Goal: Check status: Check status

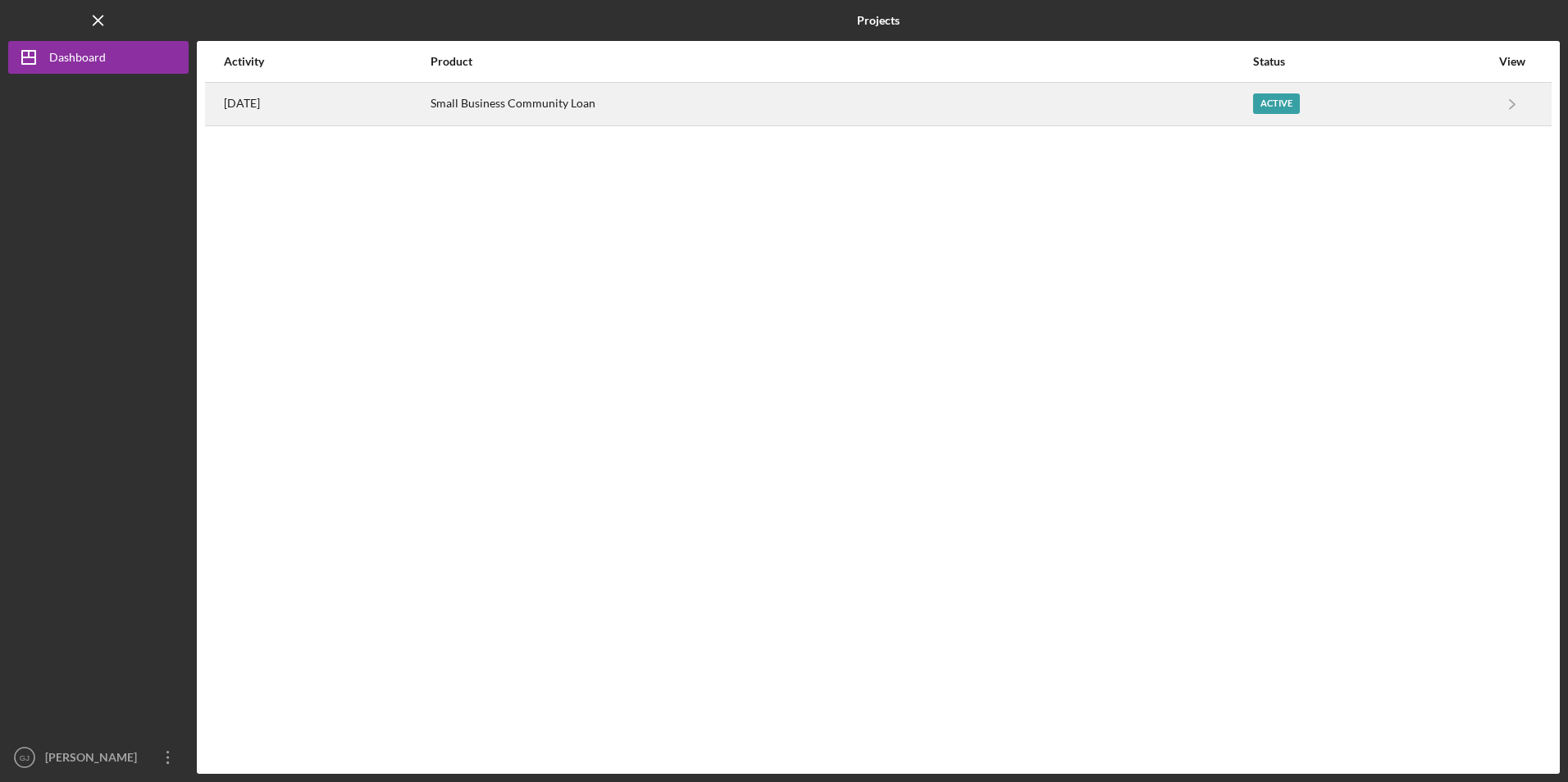
click at [610, 108] on div "Small Business Community Loan" at bounding box center [841, 104] width 821 height 41
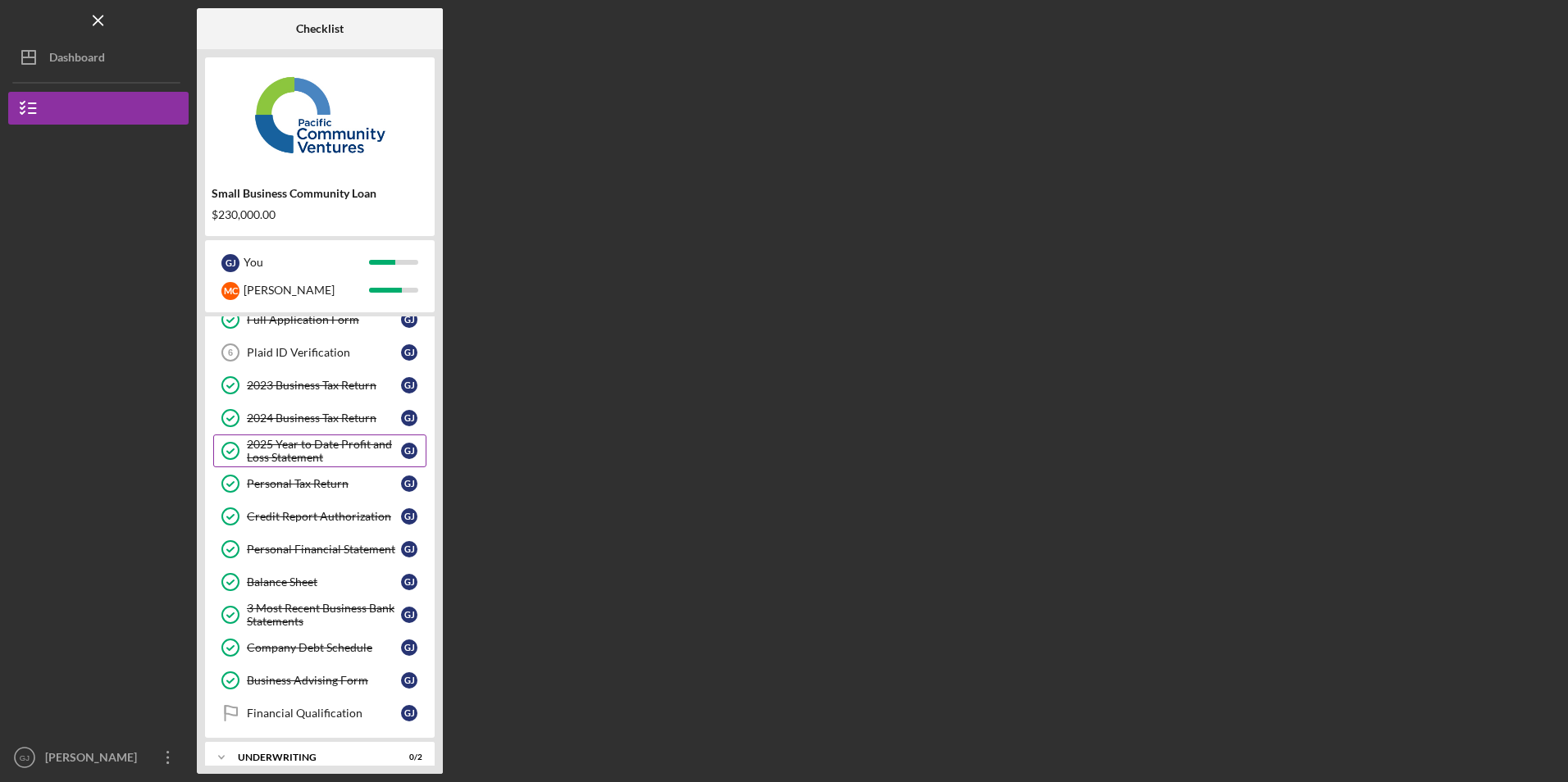
scroll to position [138, 0]
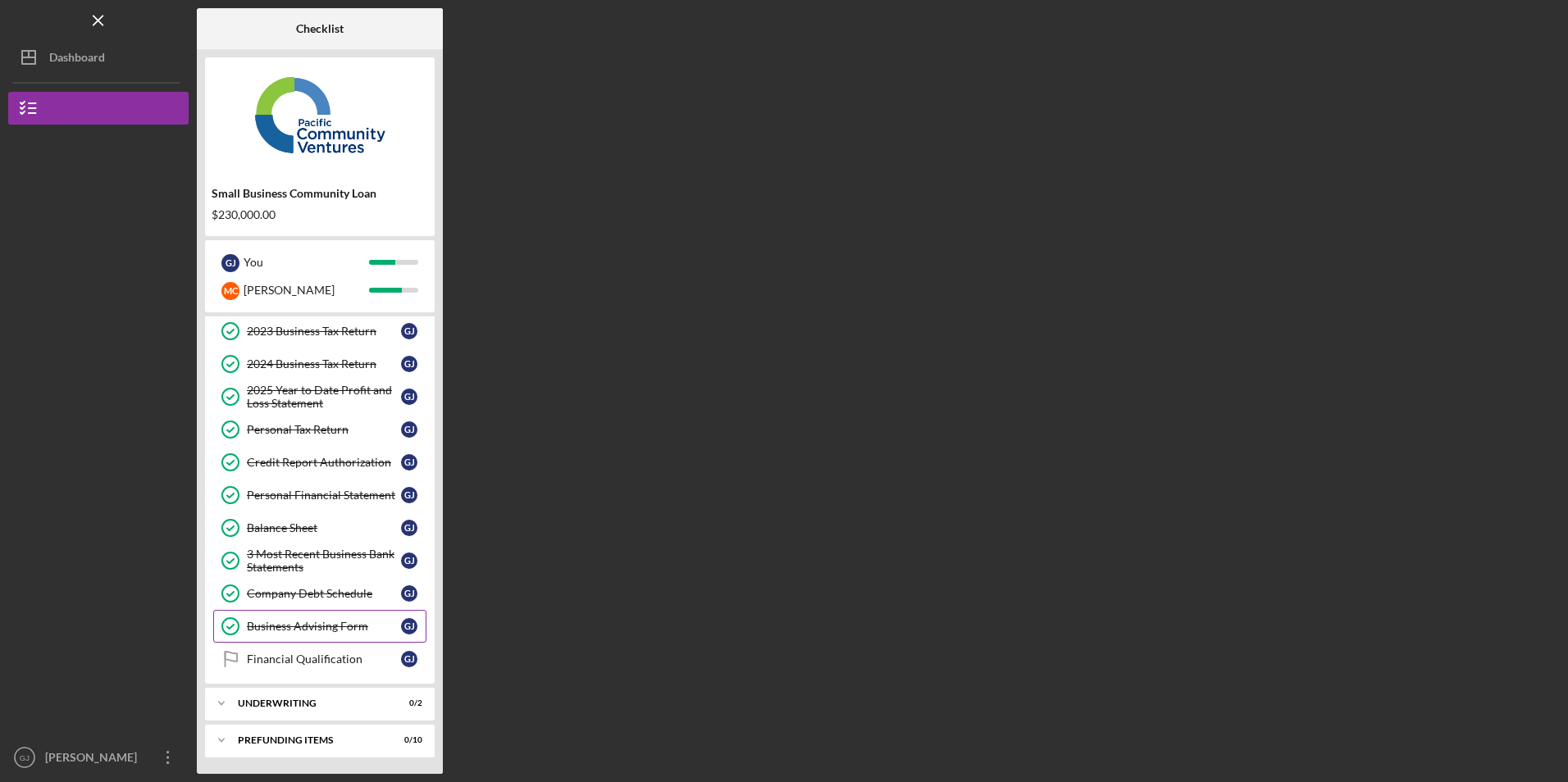
click at [307, 629] on div "Business Advising Form" at bounding box center [324, 627] width 154 height 13
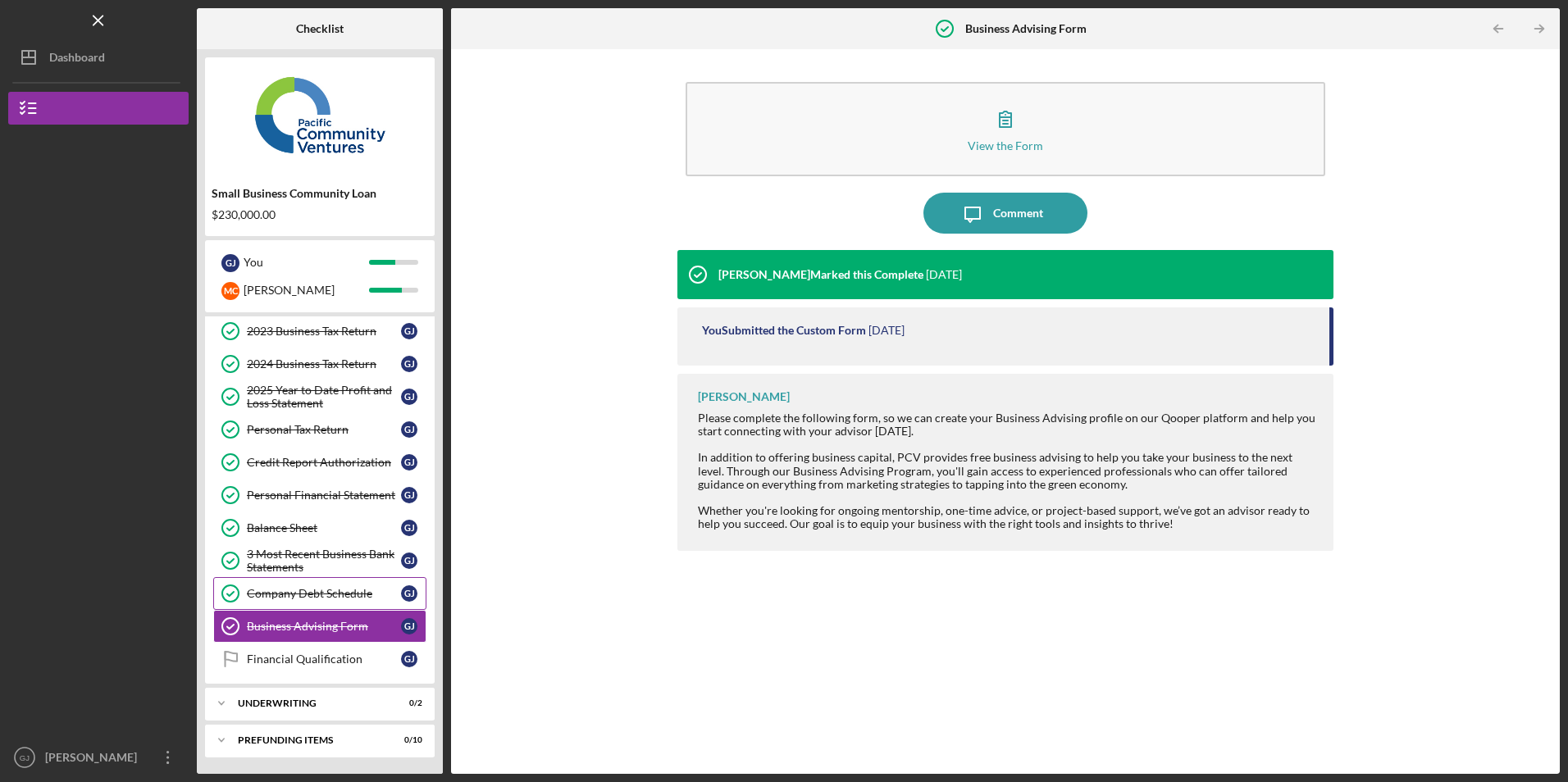
click at [315, 587] on div "Company Debt Schedule" at bounding box center [324, 593] width 154 height 13
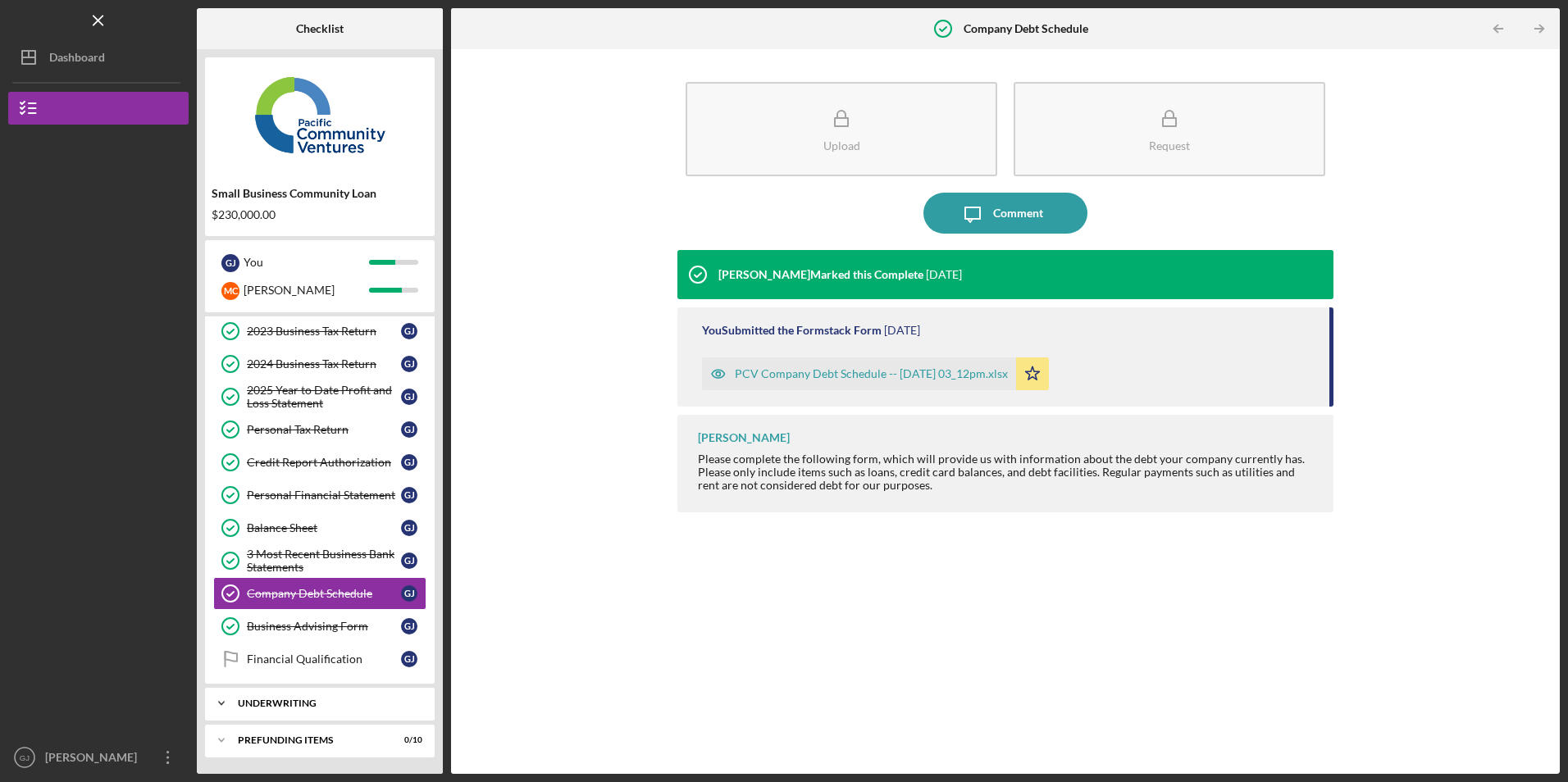
click at [289, 698] on div "Icon/Expander Underwriting 0 / 2" at bounding box center [319, 703] width 230 height 33
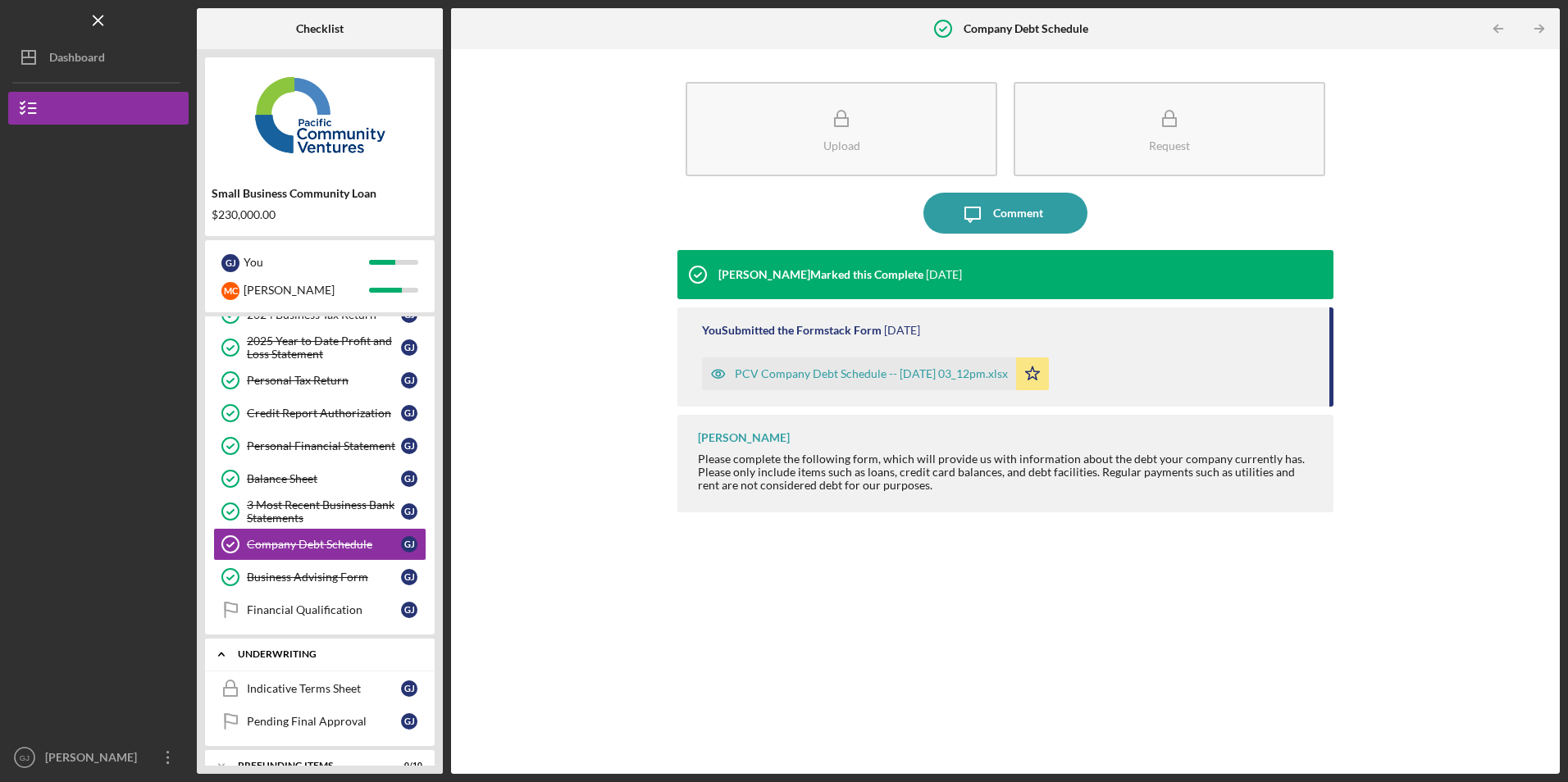
scroll to position [212, 0]
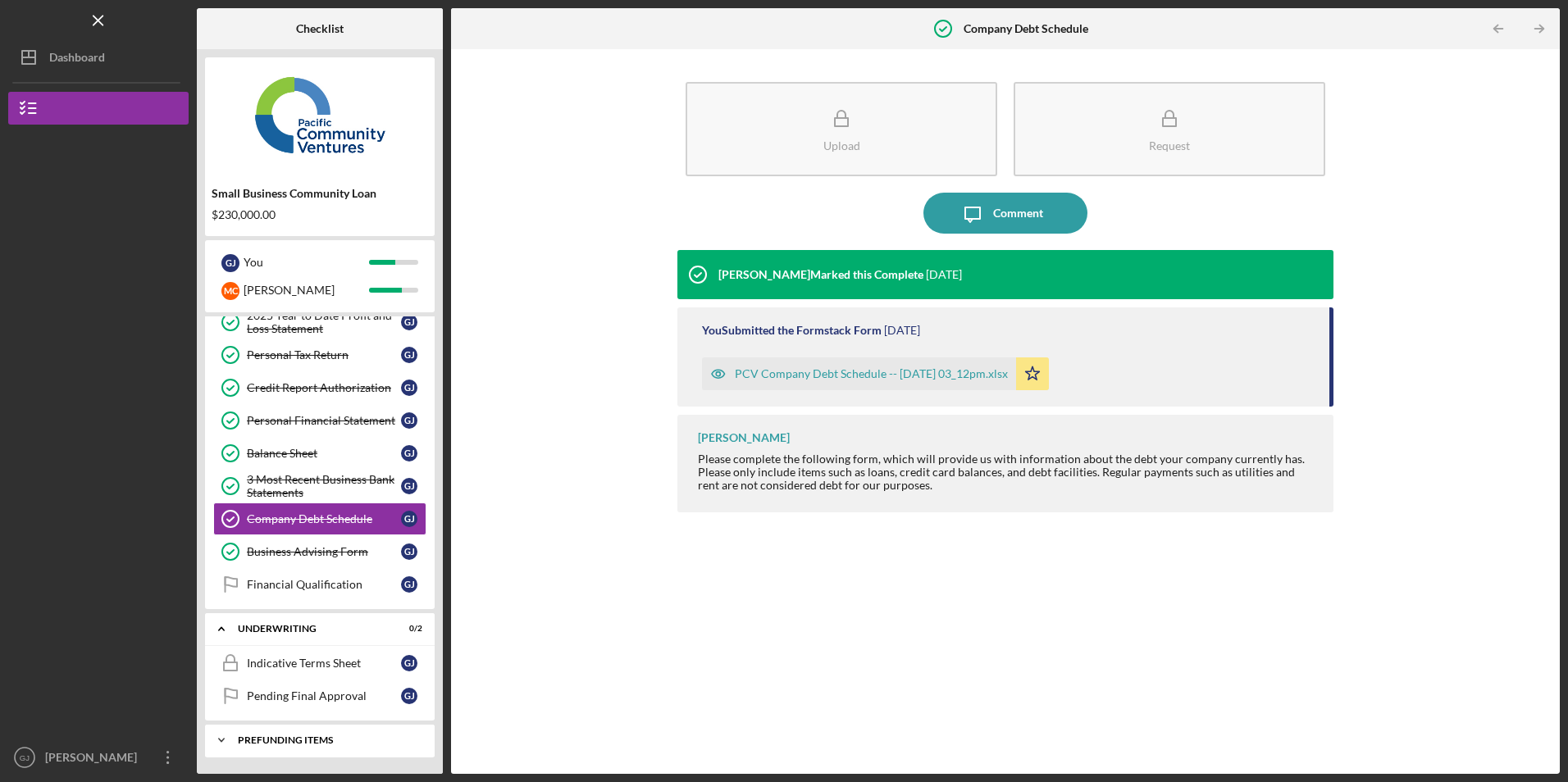
click at [281, 740] on div "Prefunding Items" at bounding box center [326, 740] width 177 height 10
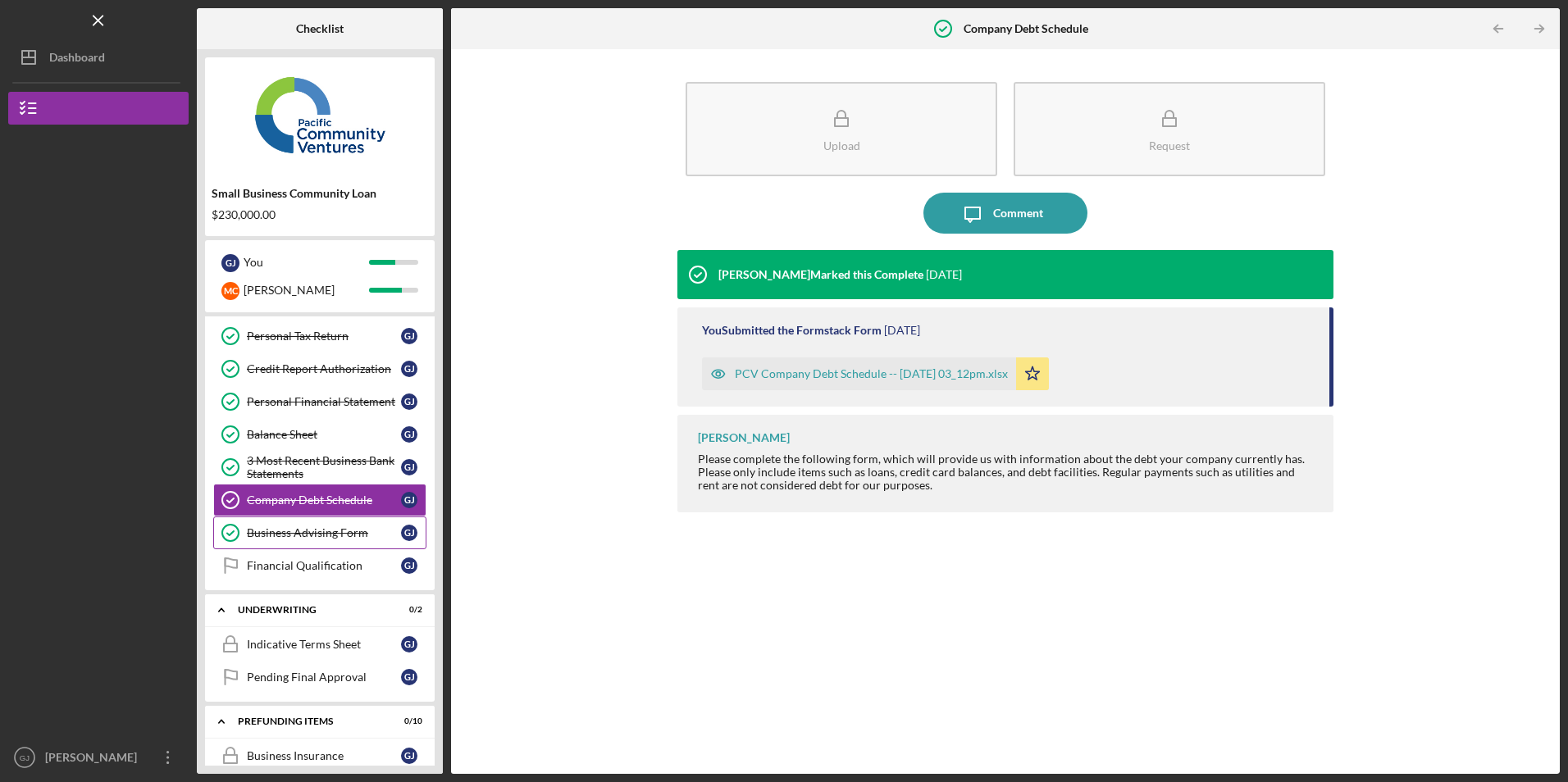
scroll to position [246, 0]
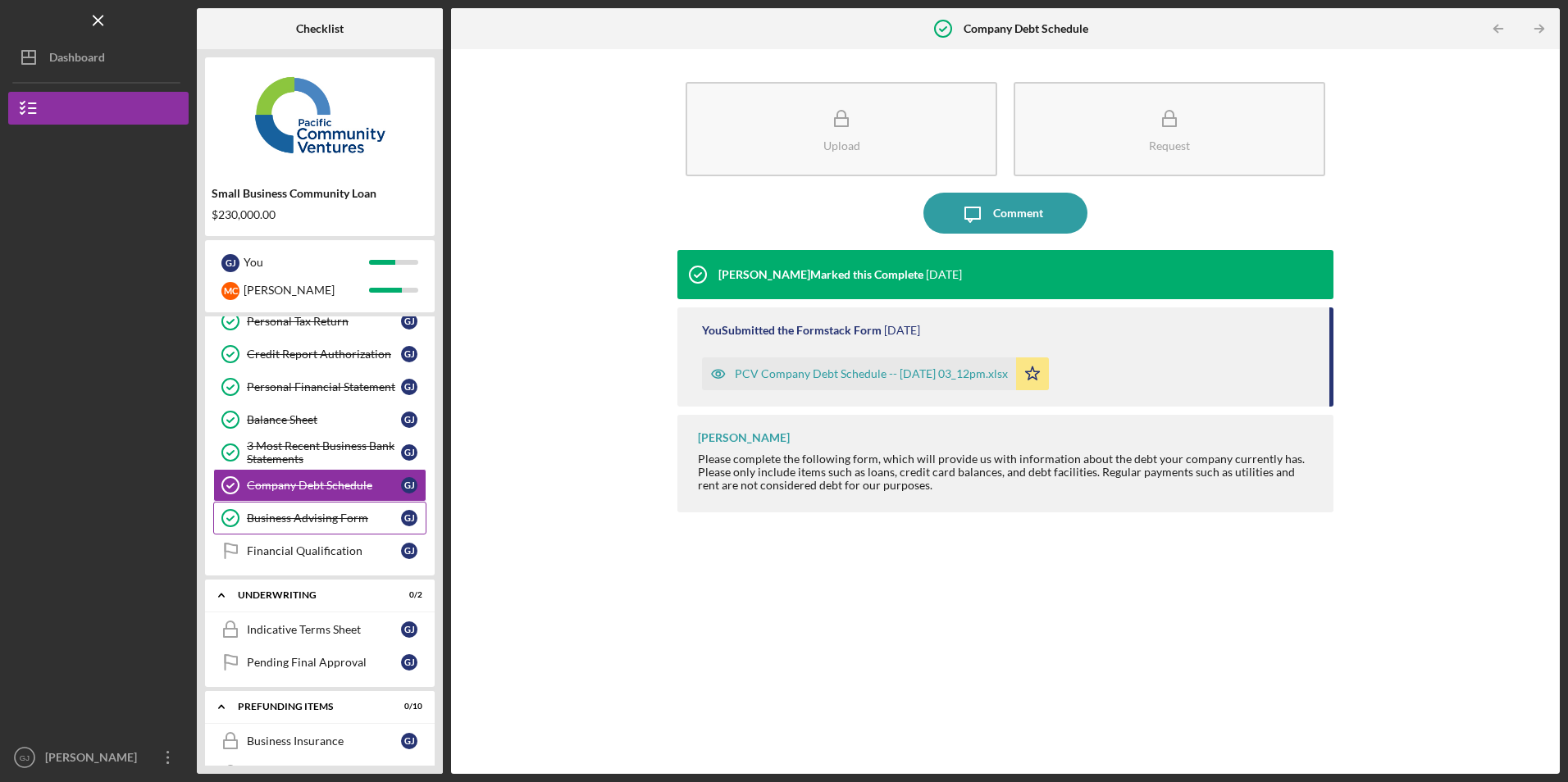
click at [295, 513] on div "Business Advising Form" at bounding box center [324, 518] width 154 height 13
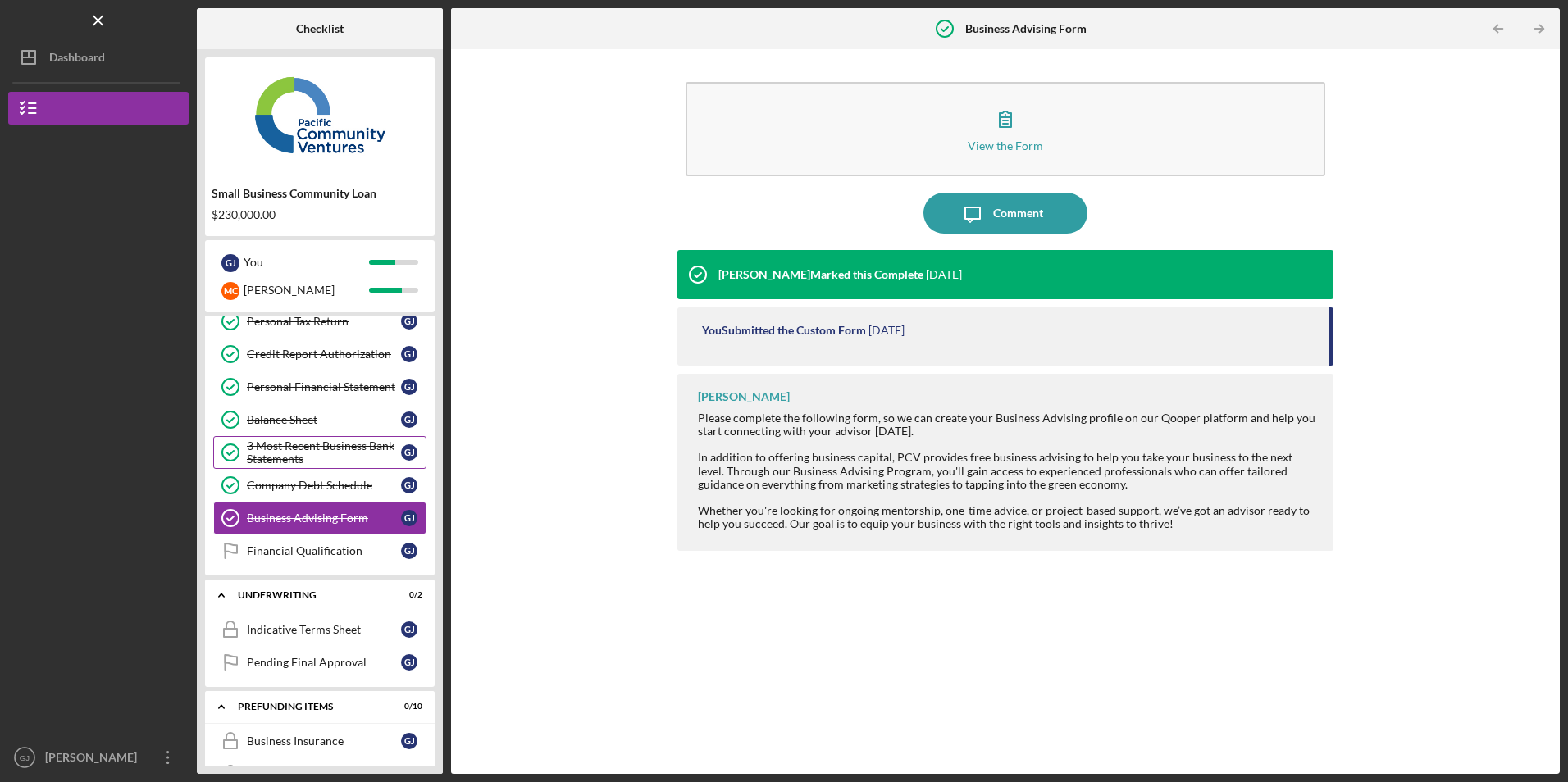
click at [316, 452] on div "3 Most Recent Business Bank Statements" at bounding box center [324, 453] width 154 height 26
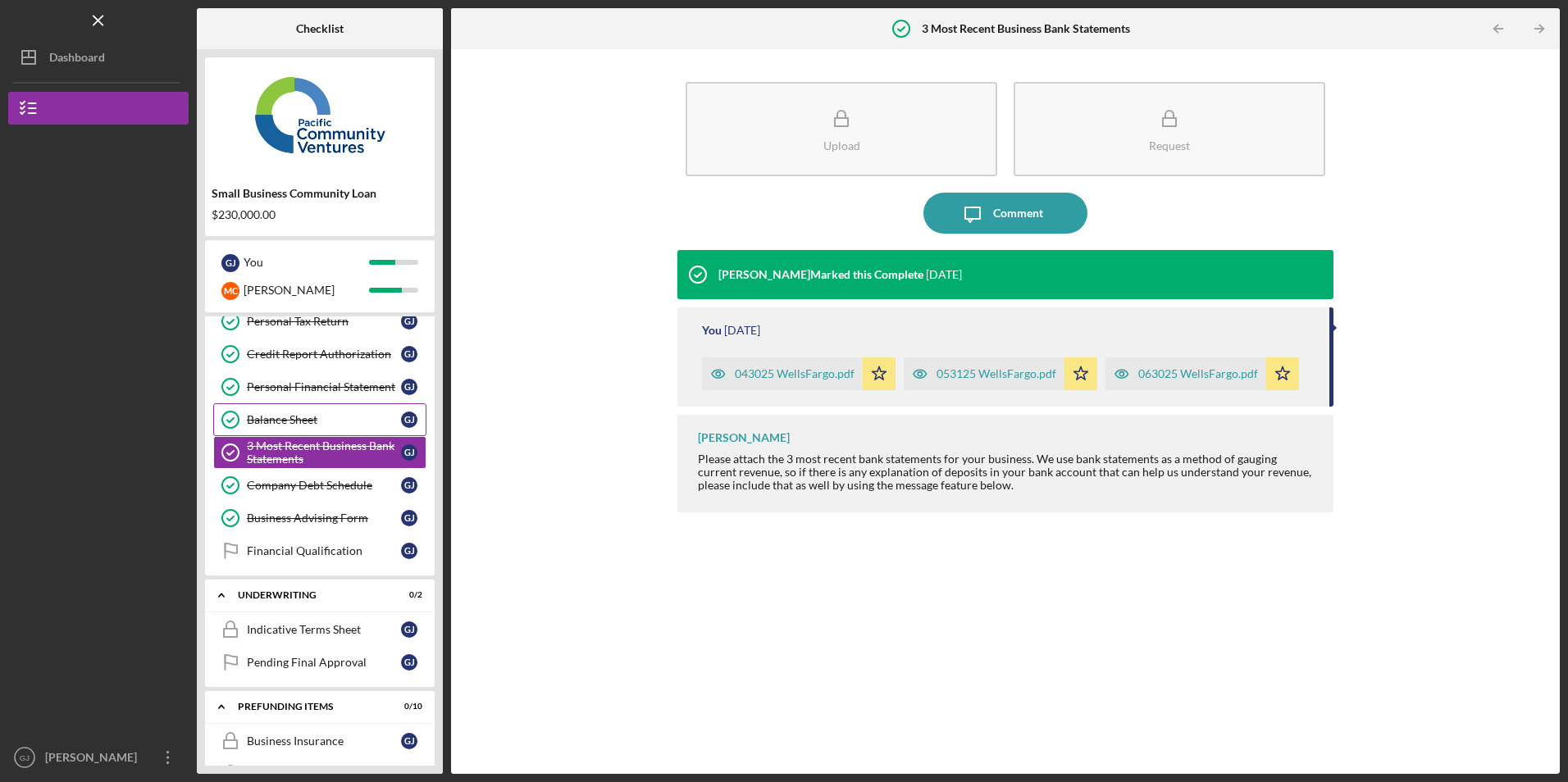
click at [317, 412] on link "Balance Sheet Balance Sheet [PERSON_NAME]" at bounding box center [319, 419] width 213 height 33
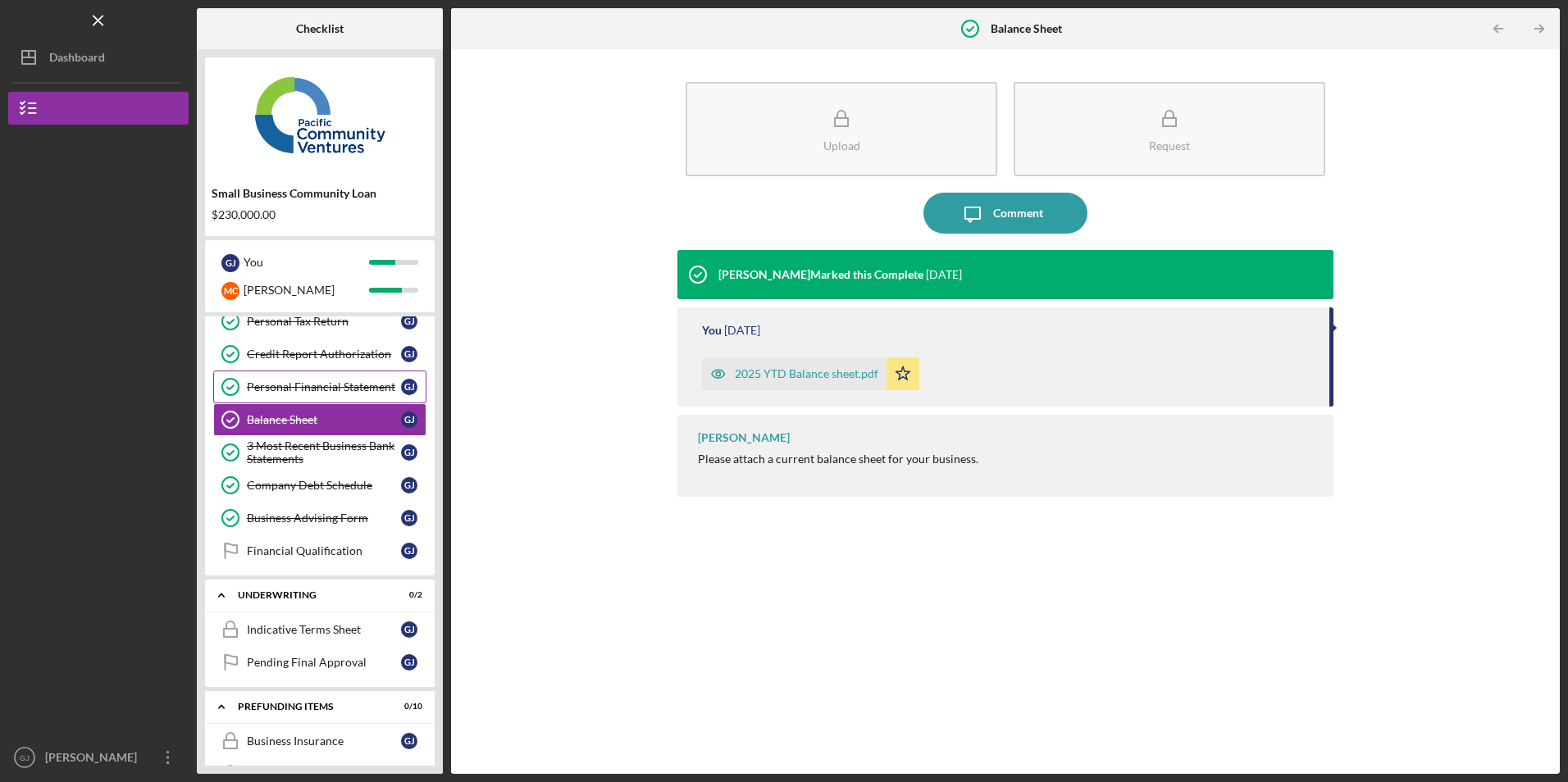
click at [321, 391] on div "Personal Financial Statement" at bounding box center [324, 387] width 154 height 13
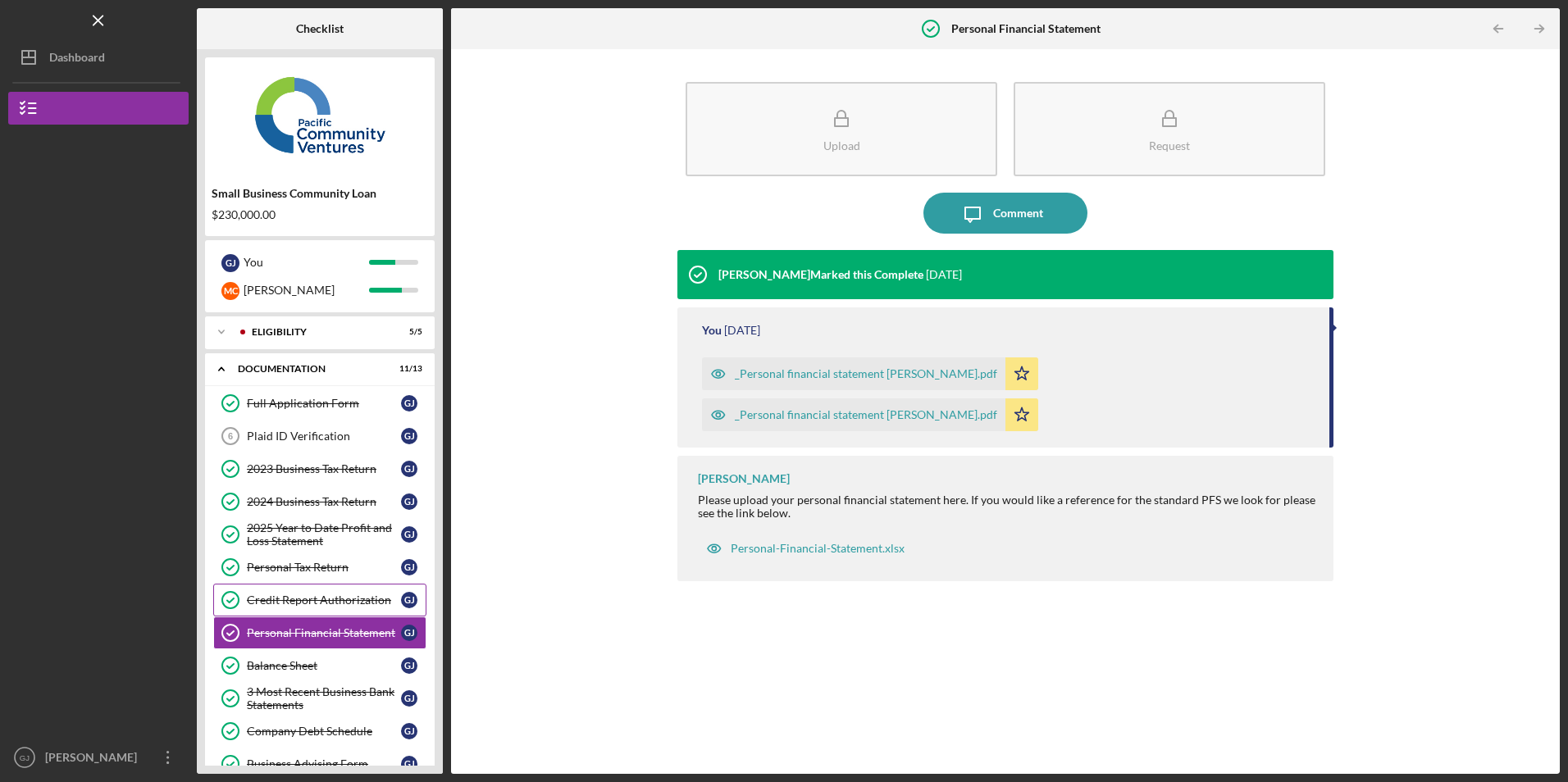
click at [357, 606] on div "Credit Report Authorization" at bounding box center [324, 601] width 154 height 13
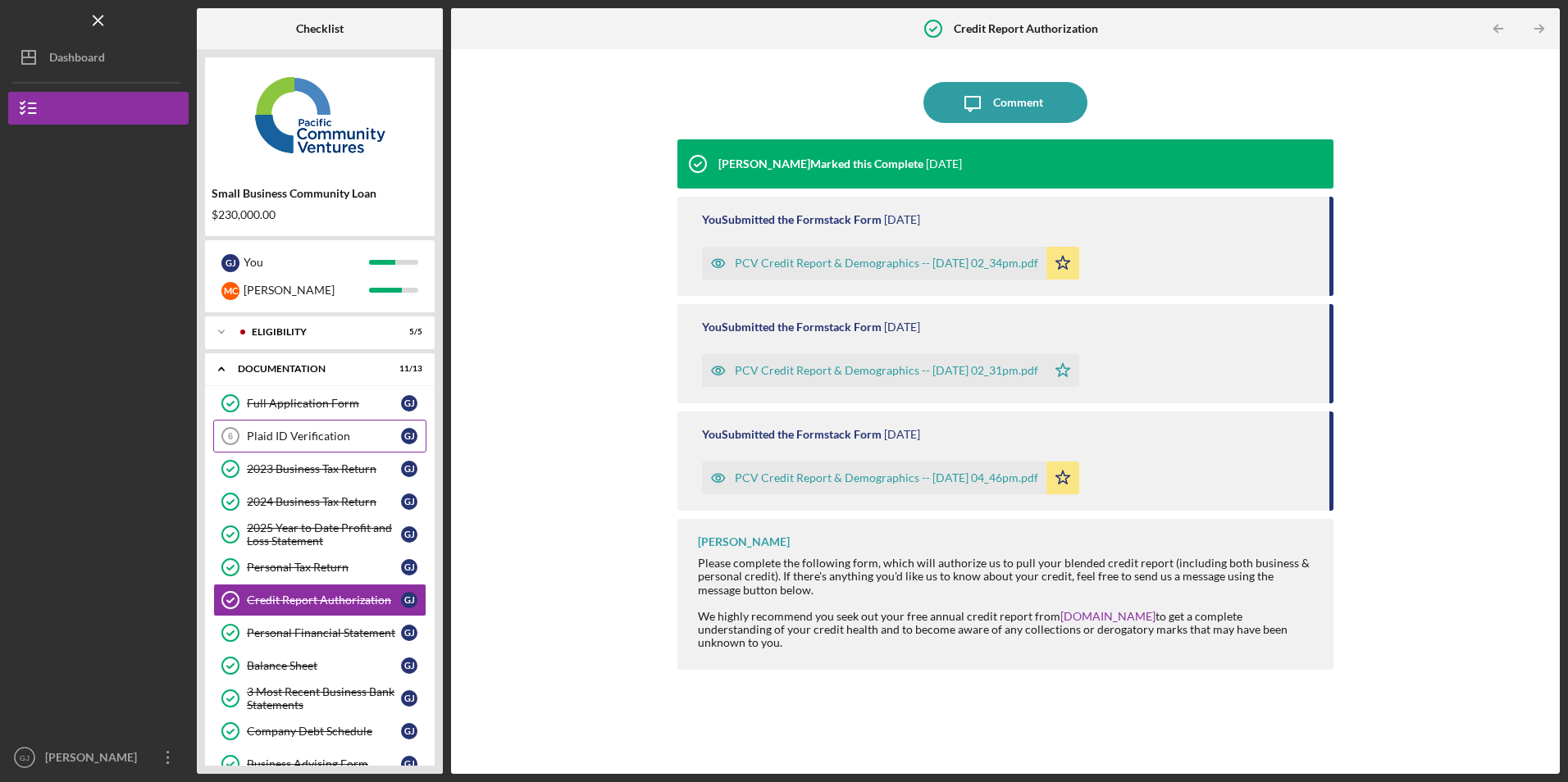
click at [306, 428] on link "Plaid ID Verification 6 Plaid ID Verification [PERSON_NAME]" at bounding box center [319, 436] width 213 height 33
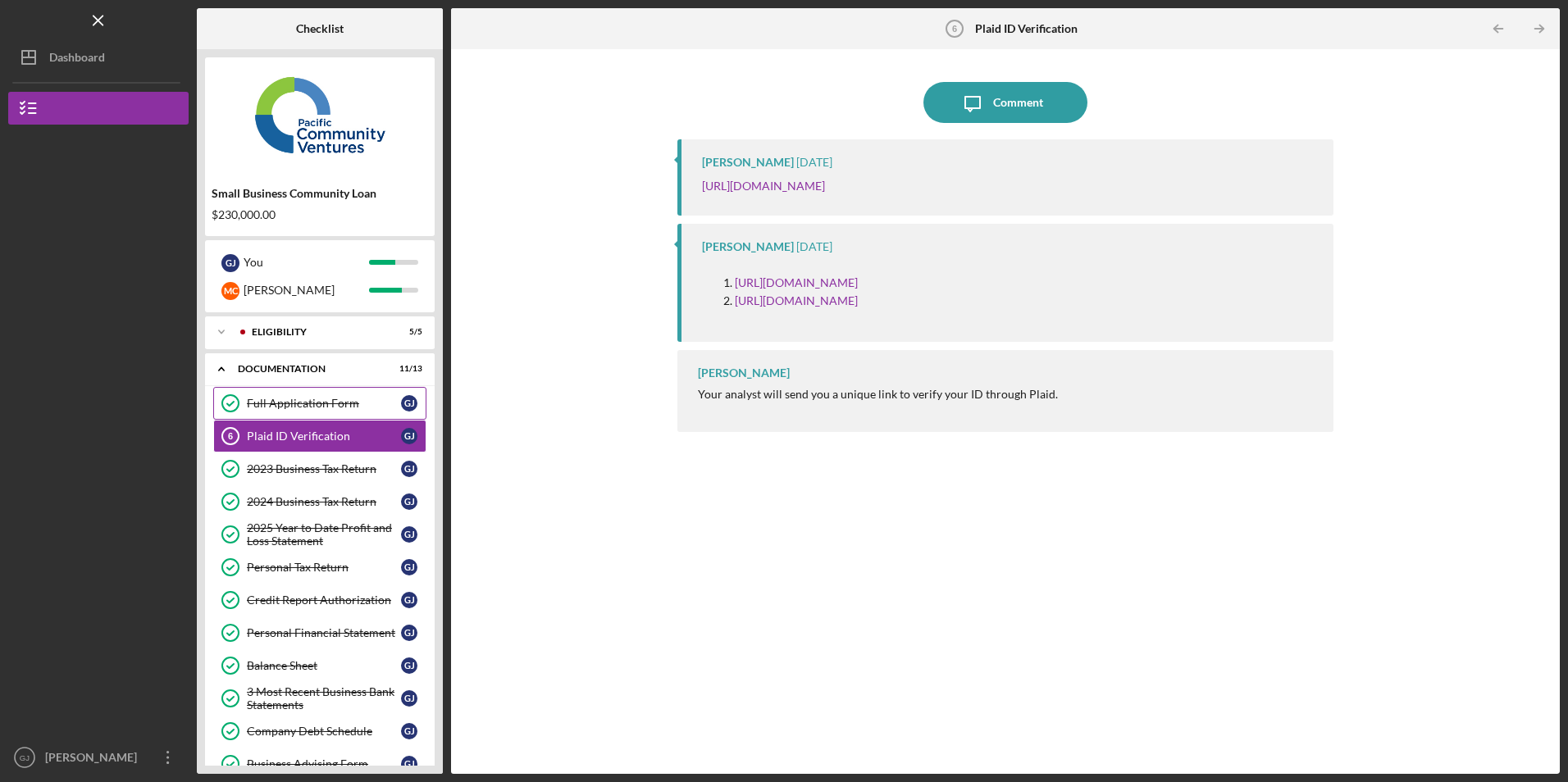
click at [337, 403] on div "Full Application Form" at bounding box center [324, 404] width 154 height 13
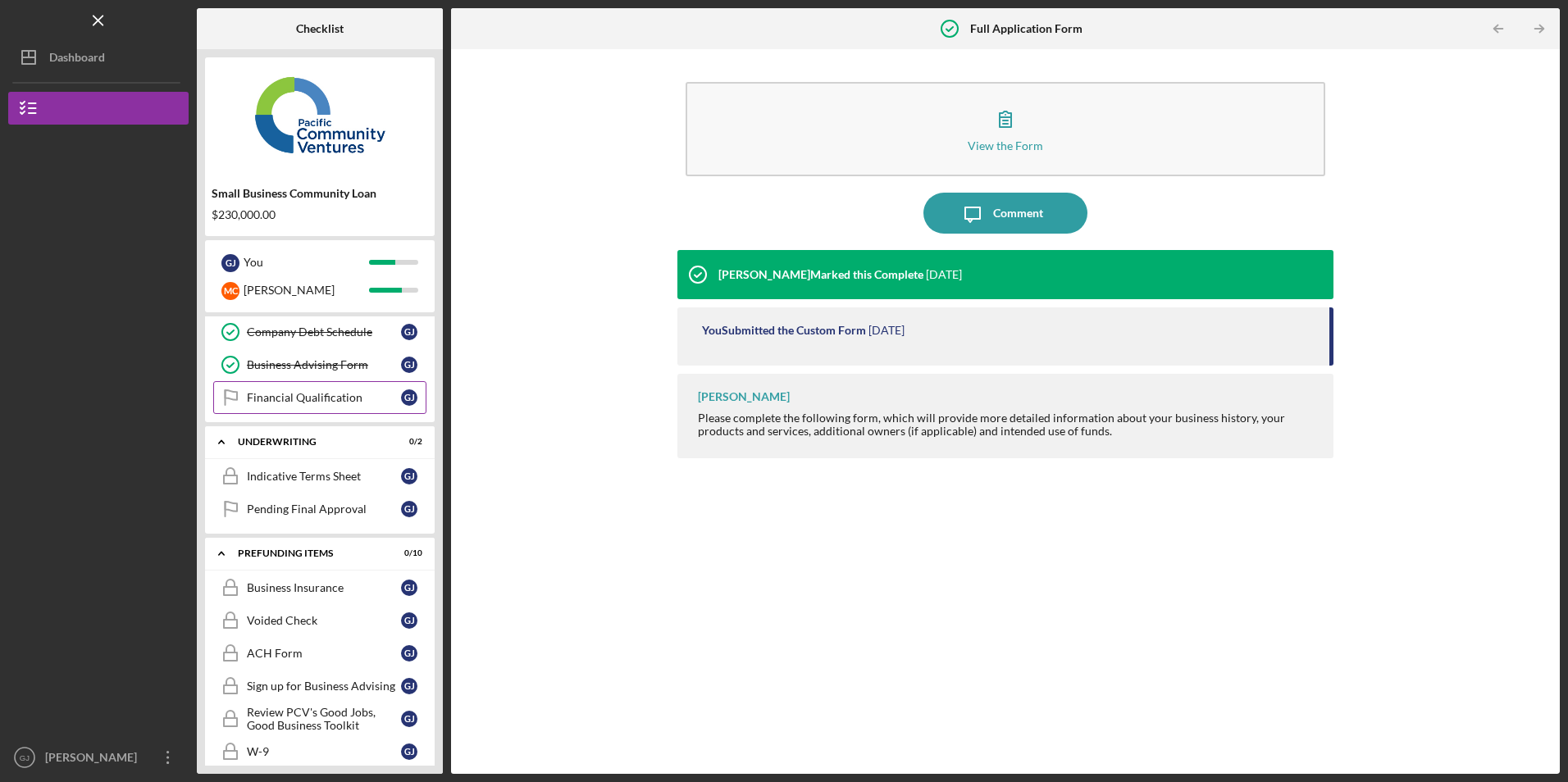
scroll to position [386, 0]
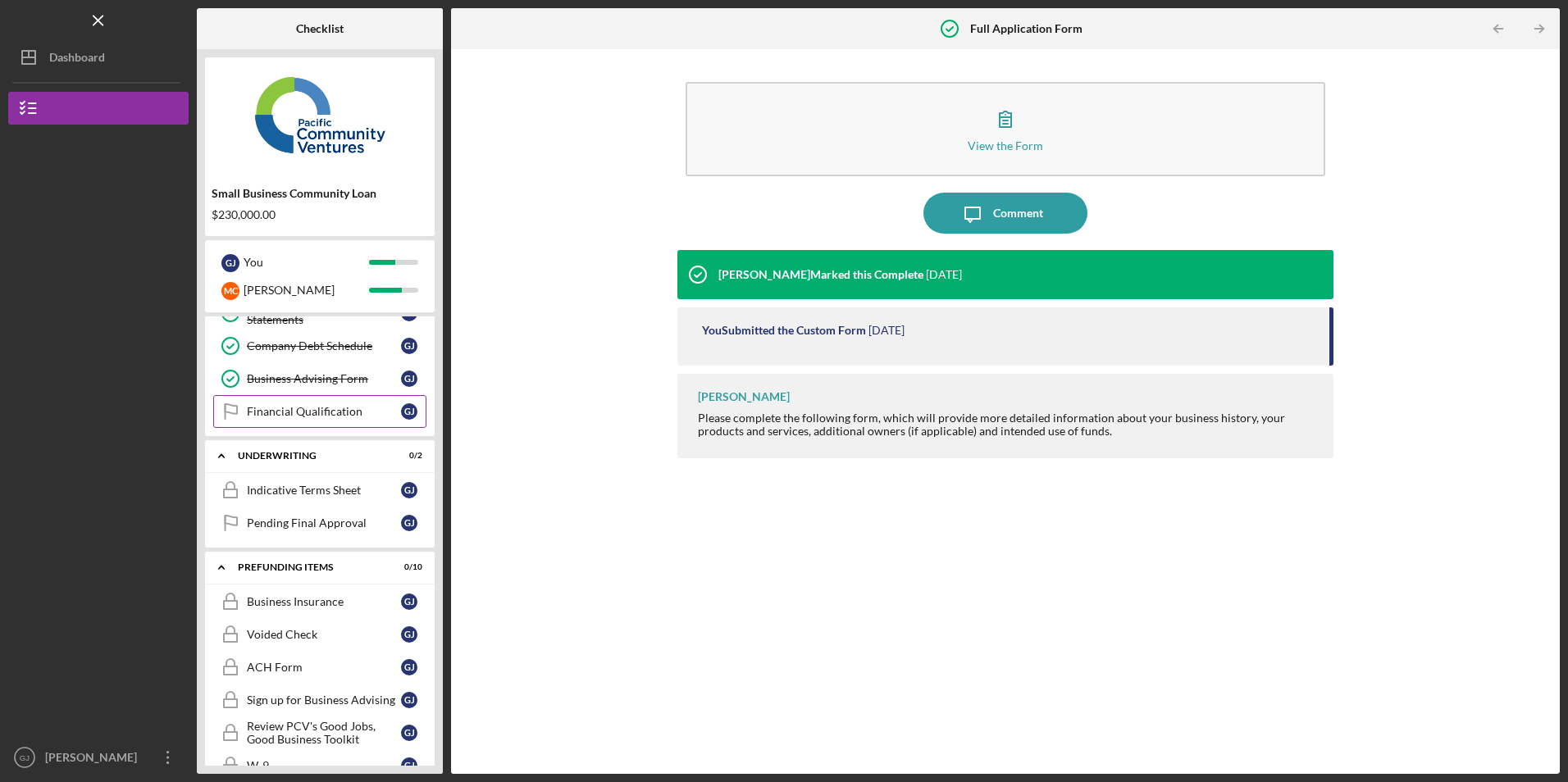
click at [288, 414] on div "Financial Qualification" at bounding box center [324, 412] width 154 height 13
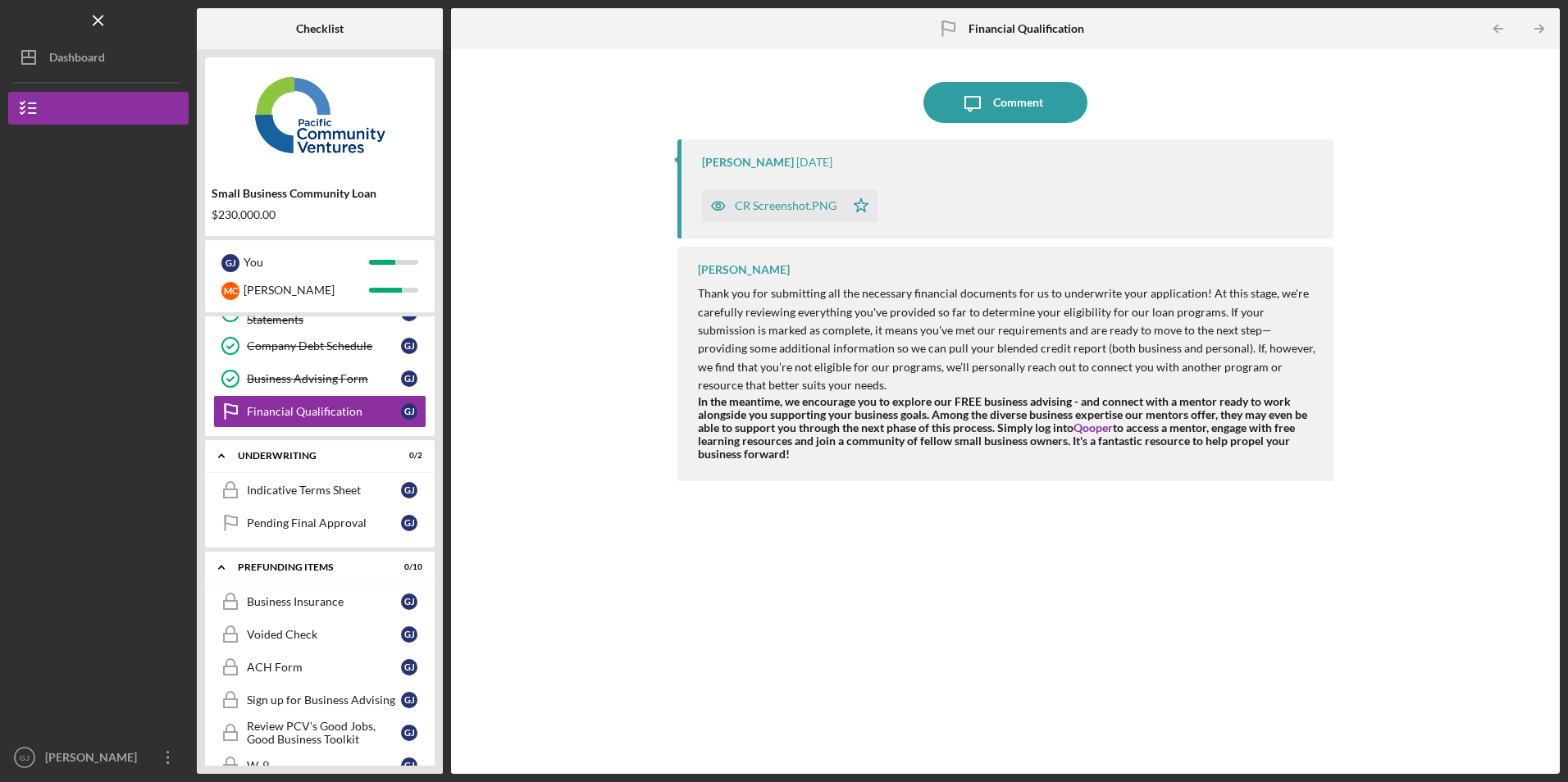
click at [756, 204] on div "CR Screenshot.PNG" at bounding box center [785, 205] width 101 height 13
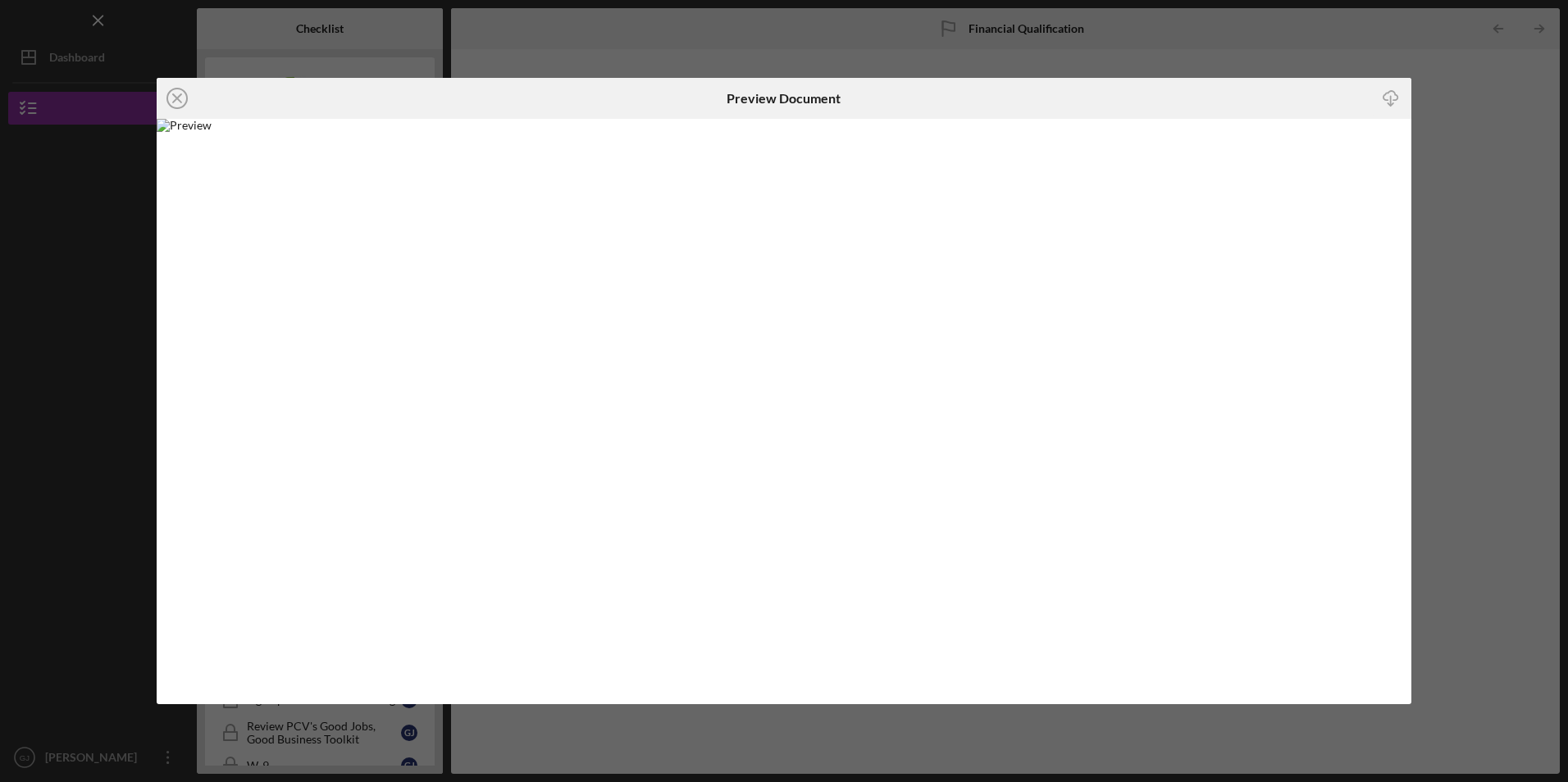
click at [736, 197] on img at bounding box center [783, 411] width 1255 height 585
drag, startPoint x: 775, startPoint y: 180, endPoint x: 761, endPoint y: 175, distance: 14.9
click at [761, 175] on img at bounding box center [783, 411] width 1255 height 585
click at [760, 175] on img at bounding box center [783, 411] width 1255 height 585
click at [808, 297] on img at bounding box center [783, 411] width 1255 height 585
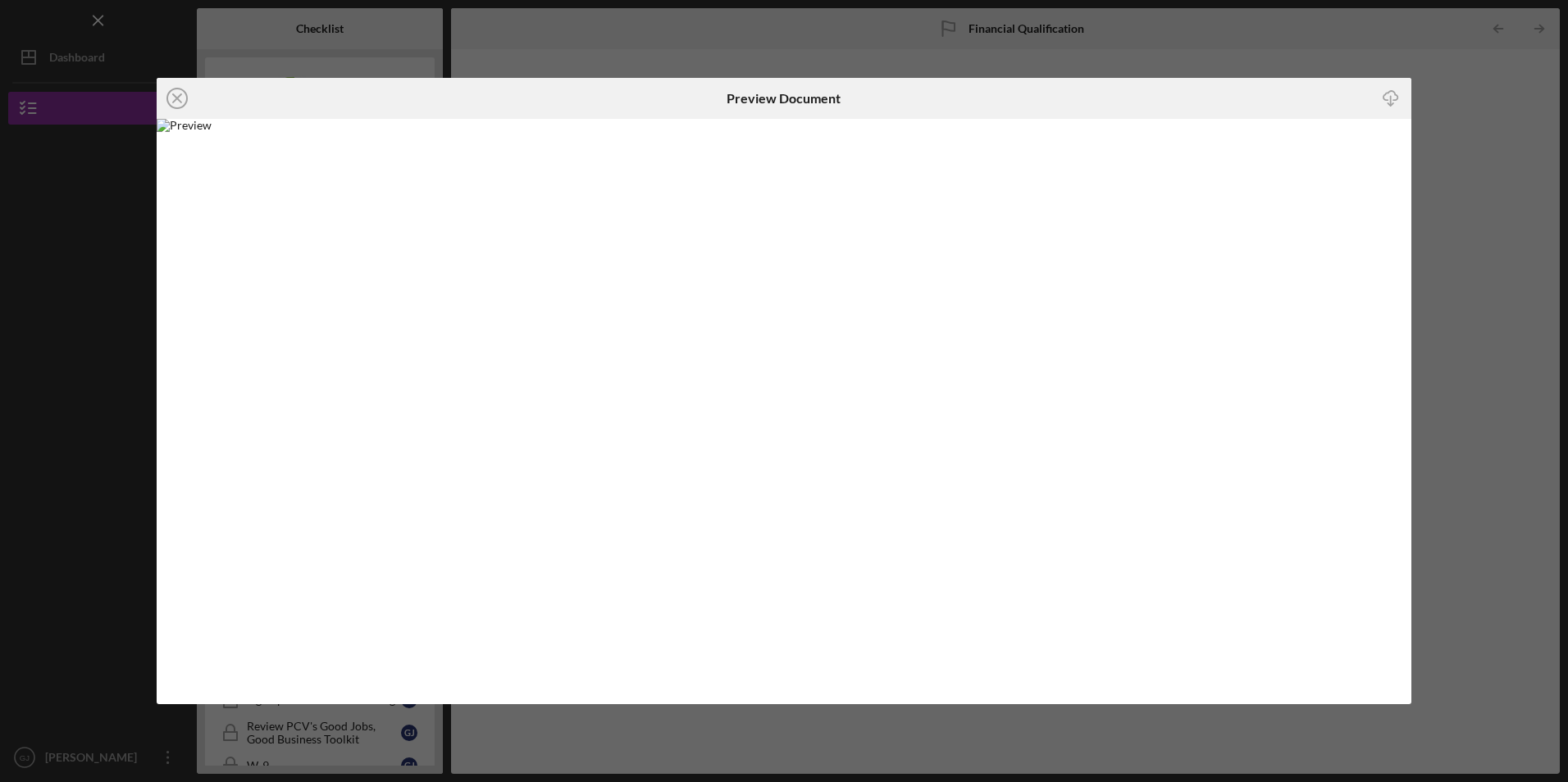
click at [808, 297] on img at bounding box center [783, 411] width 1255 height 585
click at [1391, 93] on icon "Icon/Download" at bounding box center [1391, 99] width 37 height 37
click at [957, 176] on img at bounding box center [783, 411] width 1255 height 585
click at [174, 101] on line at bounding box center [177, 98] width 8 height 8
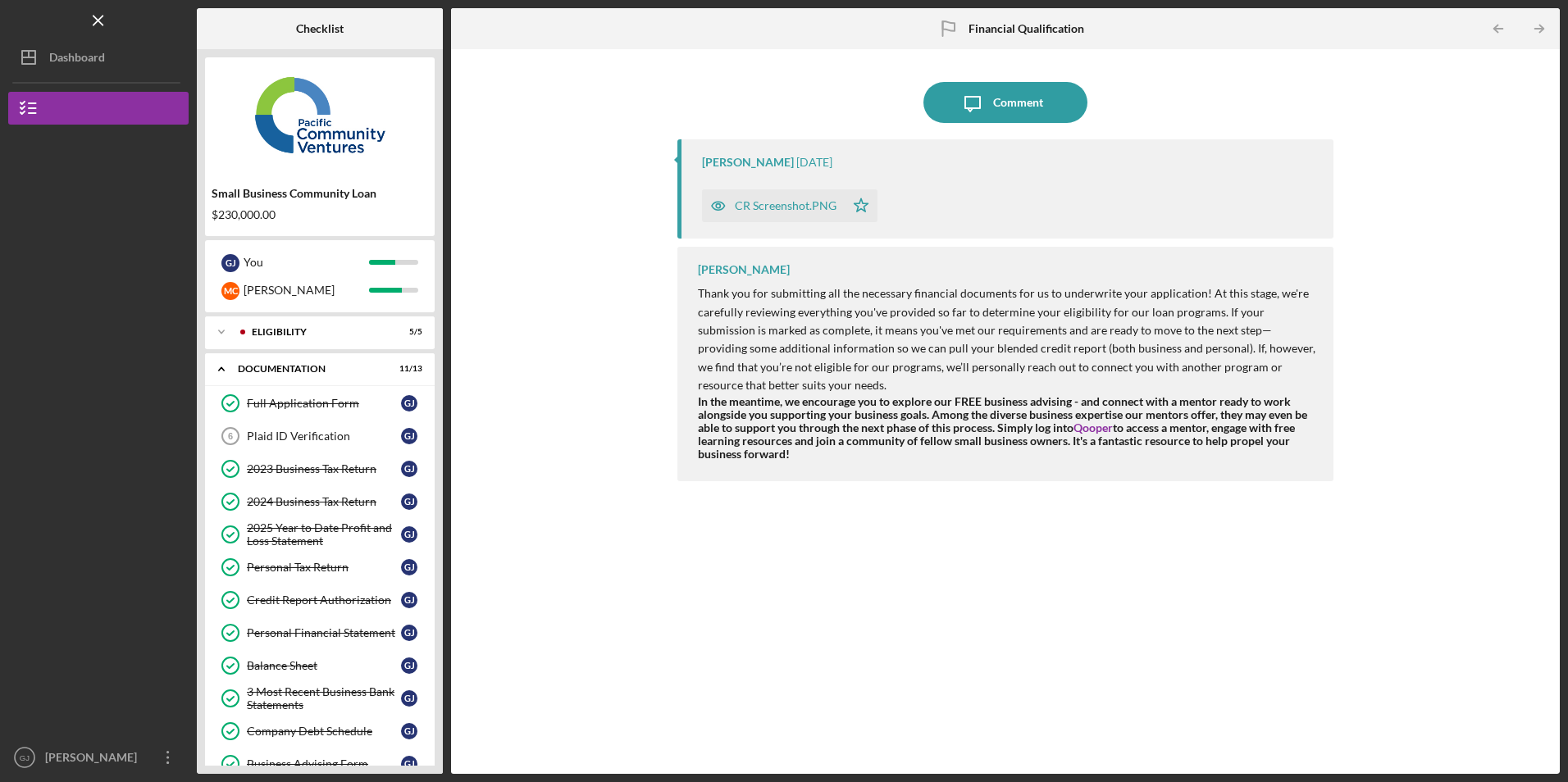
click at [395, 94] on img at bounding box center [319, 115] width 230 height 99
click at [161, 758] on icon "Icon/Overflow" at bounding box center [168, 758] width 41 height 41
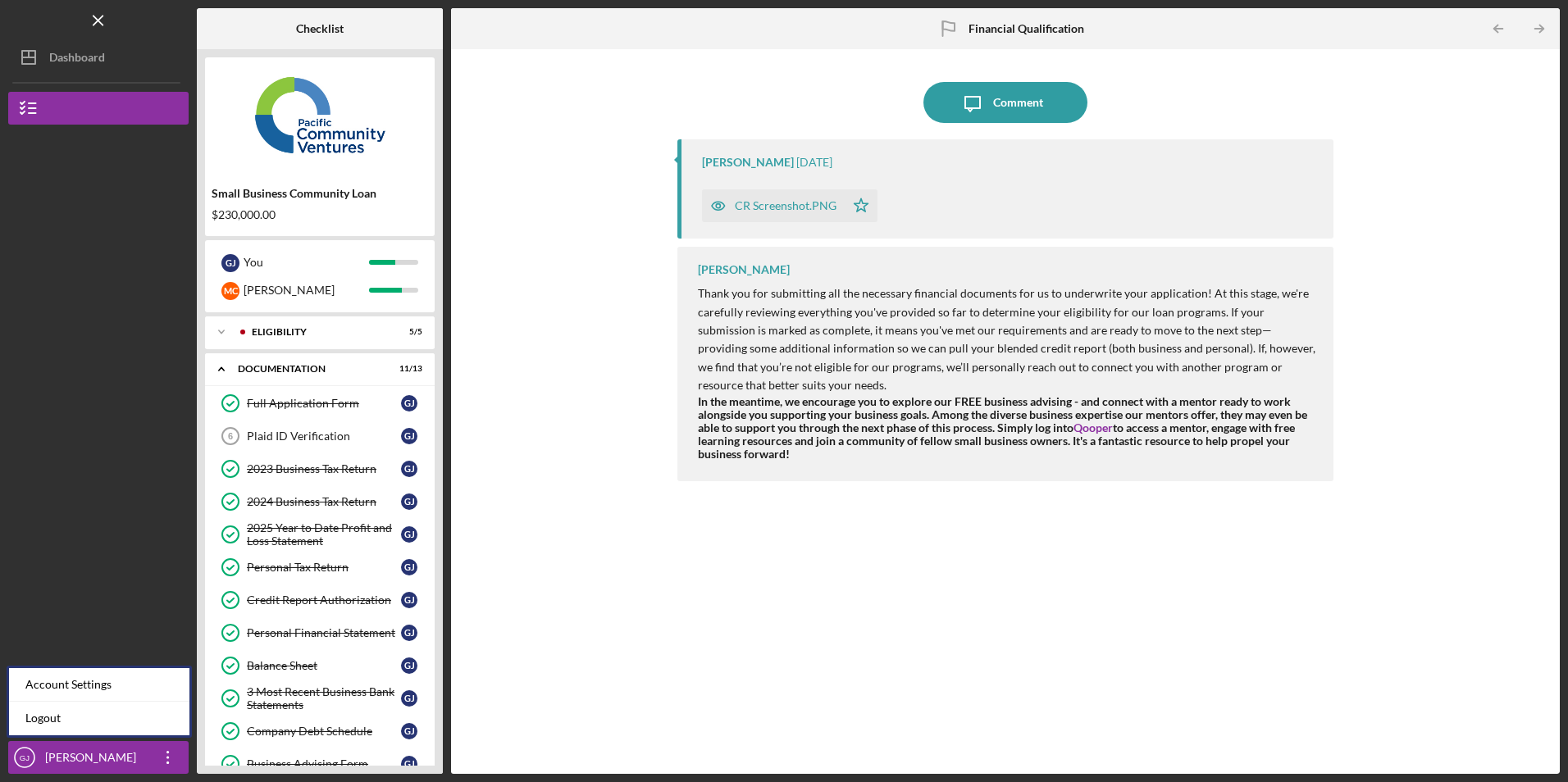
click at [153, 736] on div "Account Settings Logout" at bounding box center [99, 702] width 185 height 73
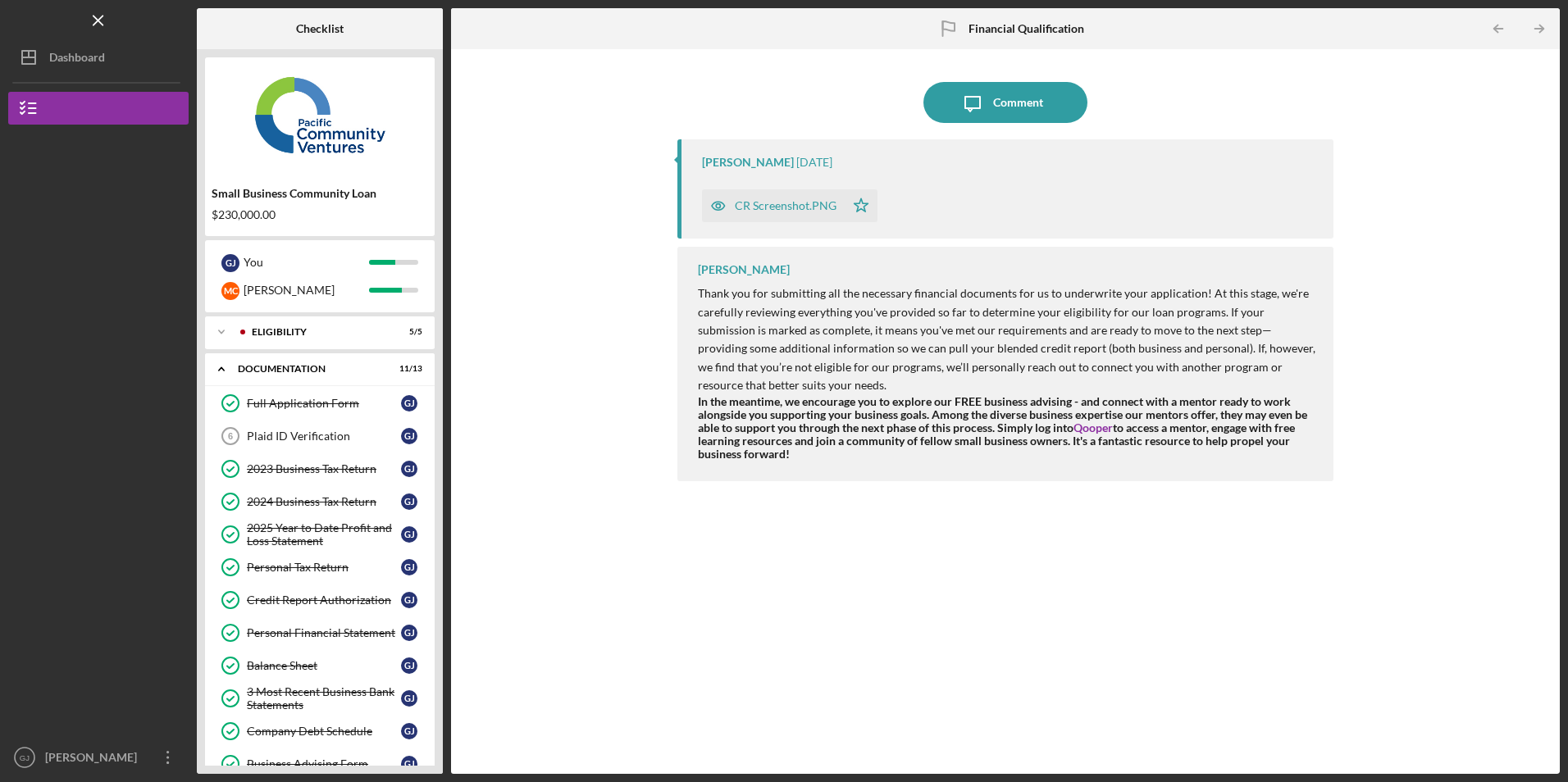
drag, startPoint x: 168, startPoint y: 761, endPoint x: 168, endPoint y: 733, distance: 28.0
click at [168, 758] on icon "Icon/Overflow" at bounding box center [168, 758] width 41 height 41
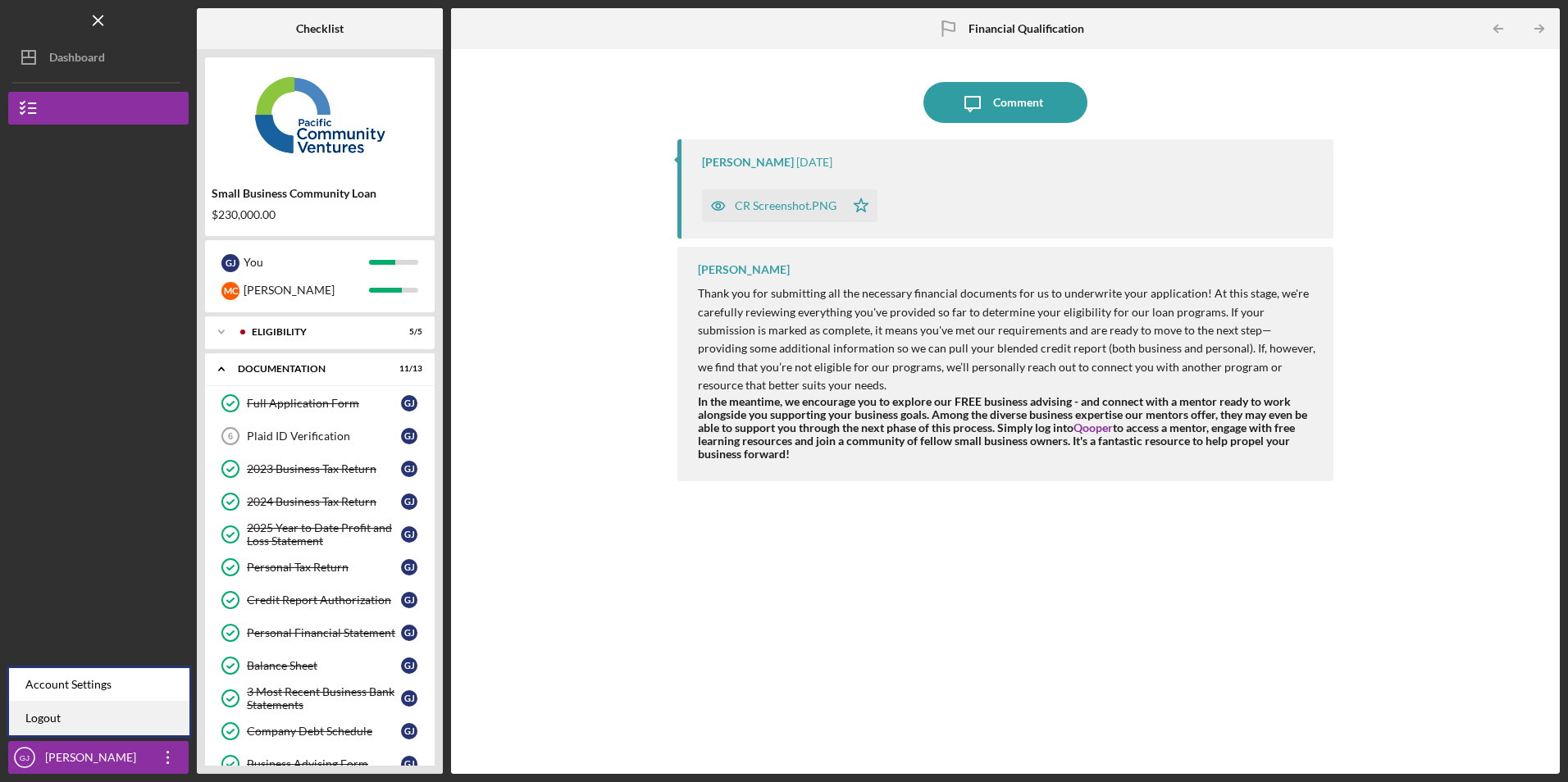
click at [158, 715] on link "Logout" at bounding box center [100, 719] width 180 height 33
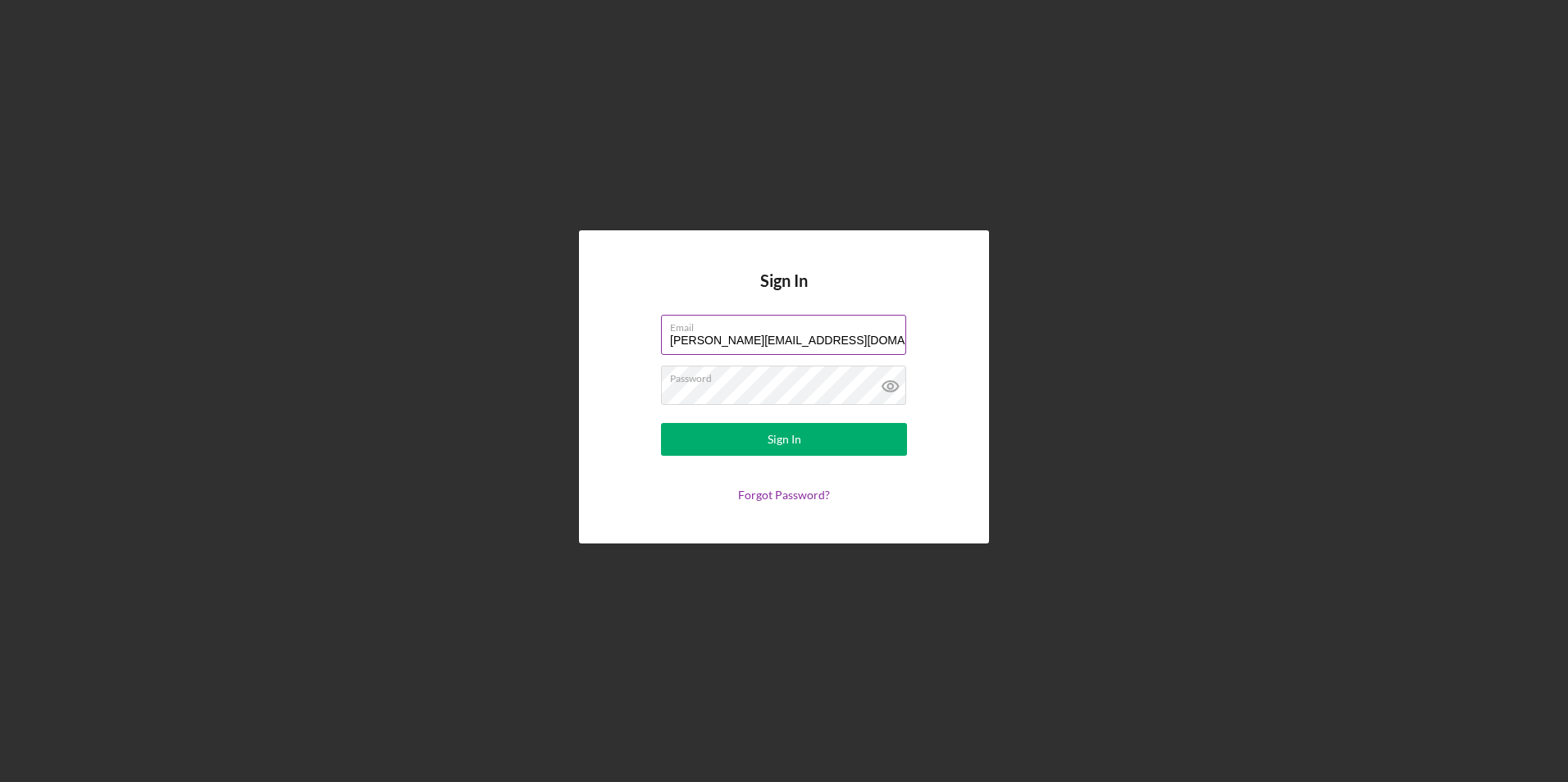
click at [844, 335] on input "[PERSON_NAME][EMAIL_ADDRESS][DOMAIN_NAME]" at bounding box center [784, 335] width 246 height 39
drag, startPoint x: 844, startPoint y: 338, endPoint x: 587, endPoint y: 344, distance: 257.1
click at [587, 344] on div "Sign In Email [PERSON_NAME][EMAIL_ADDRESS][DOMAIN_NAME] Password Sign In Forgot…" at bounding box center [784, 387] width 410 height 312
type input "[EMAIL_ADDRESS][DOMAIN_NAME]"
click at [728, 441] on button "Sign In" at bounding box center [784, 439] width 246 height 33
